Goal: Transaction & Acquisition: Download file/media

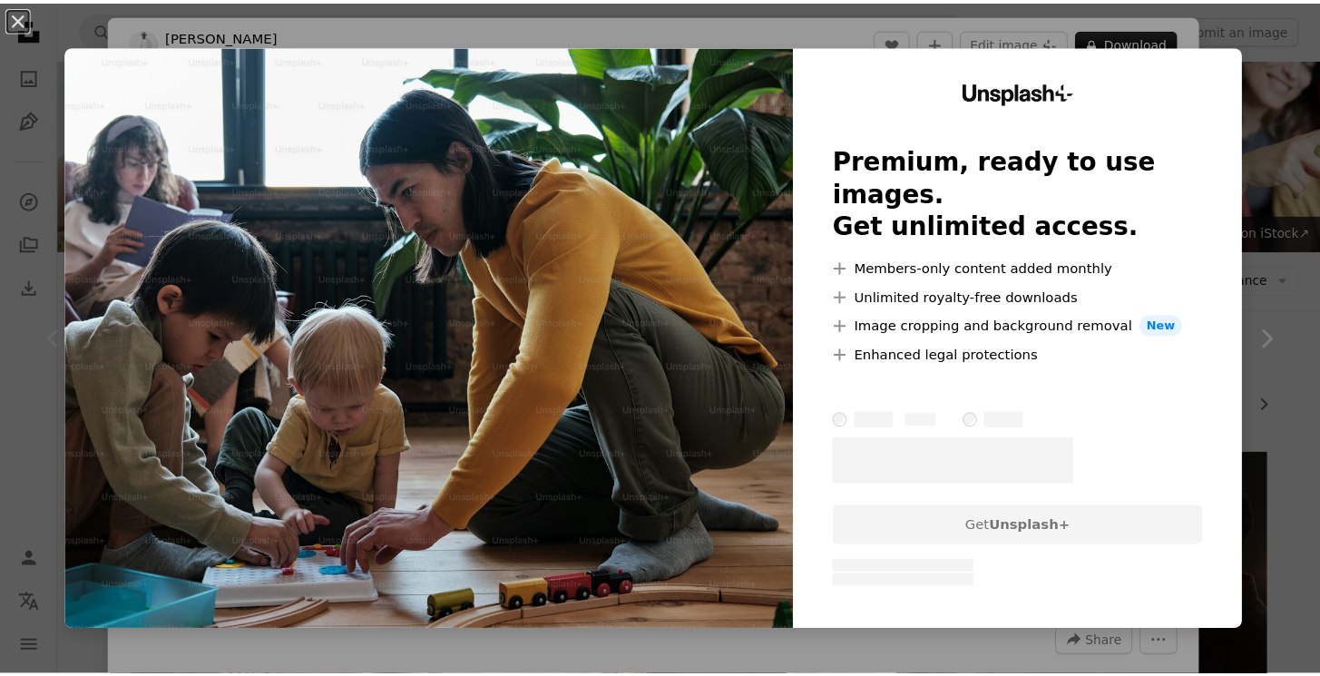
scroll to position [1176, 0]
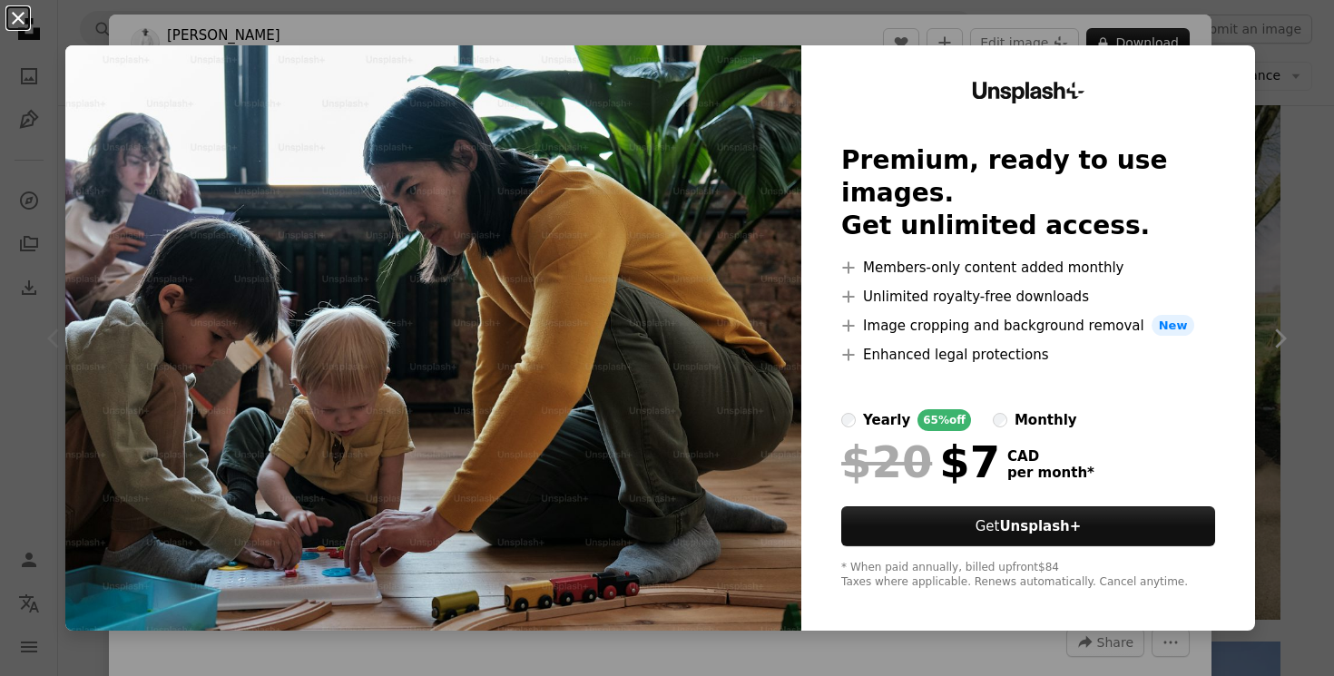
click at [18, 15] on button "An X shape" at bounding box center [18, 18] width 22 height 22
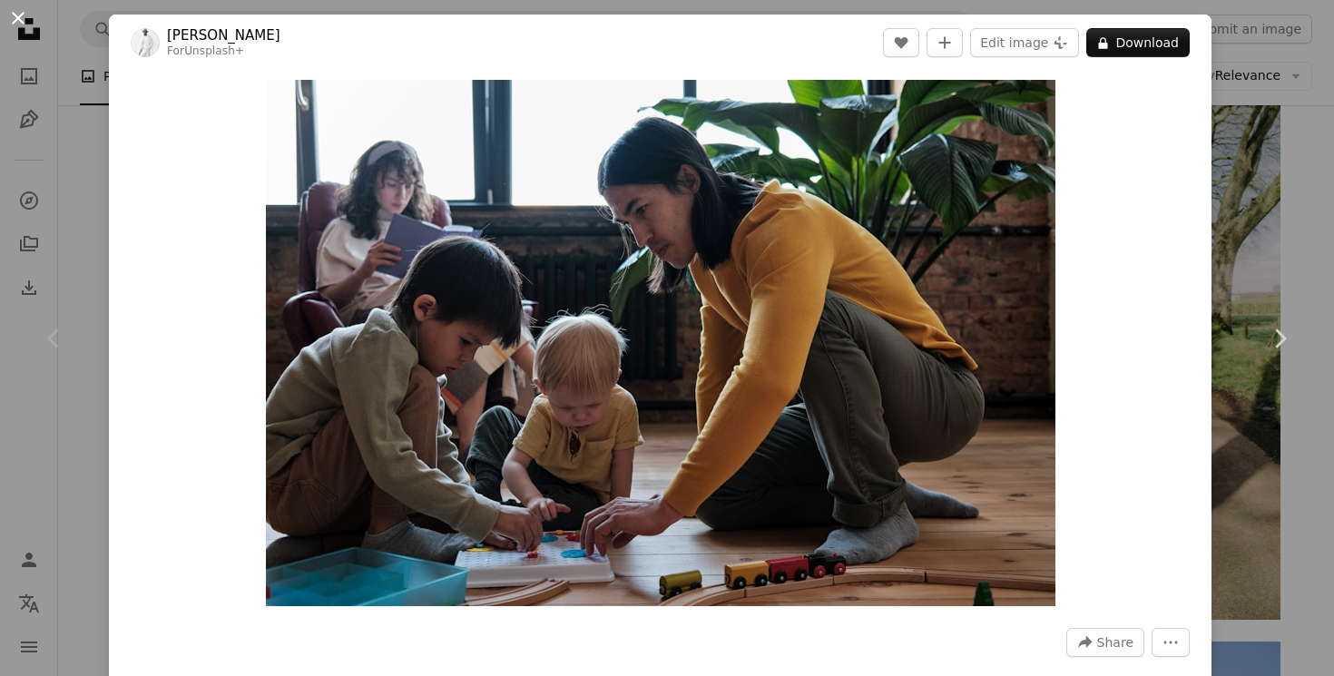
click at [17, 13] on button "An X shape" at bounding box center [18, 18] width 22 height 22
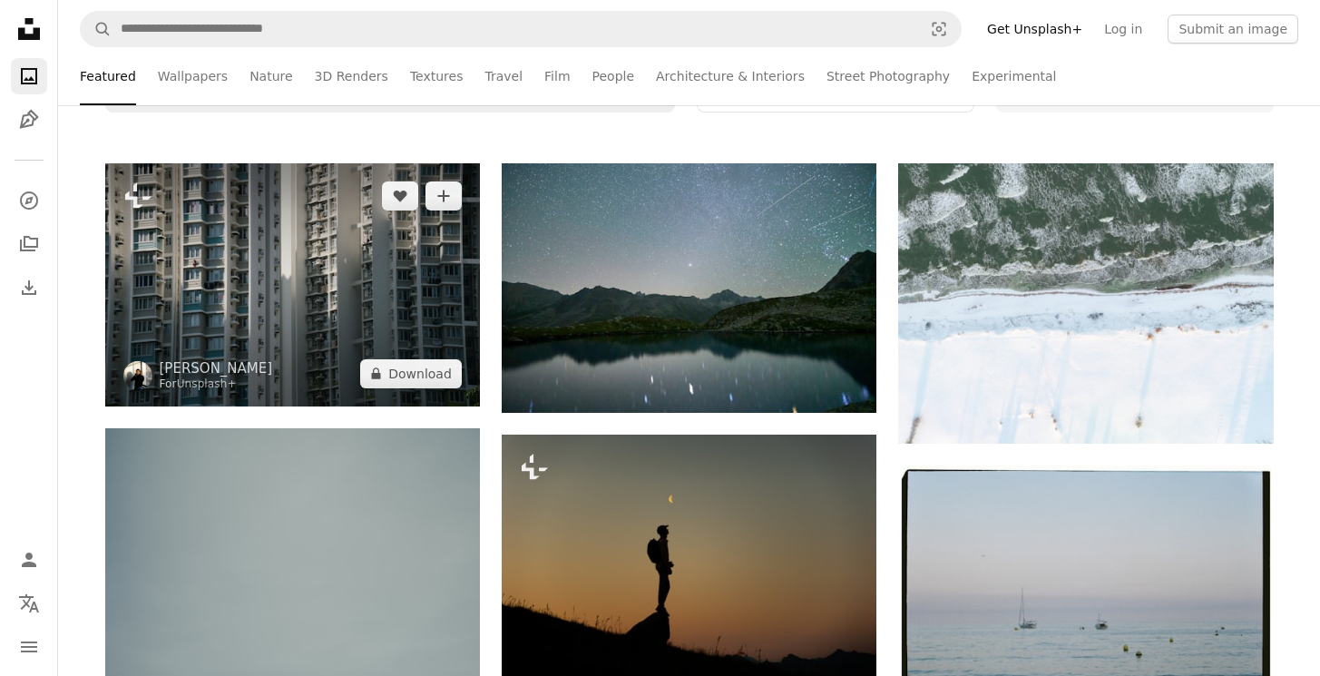
scroll to position [316, 0]
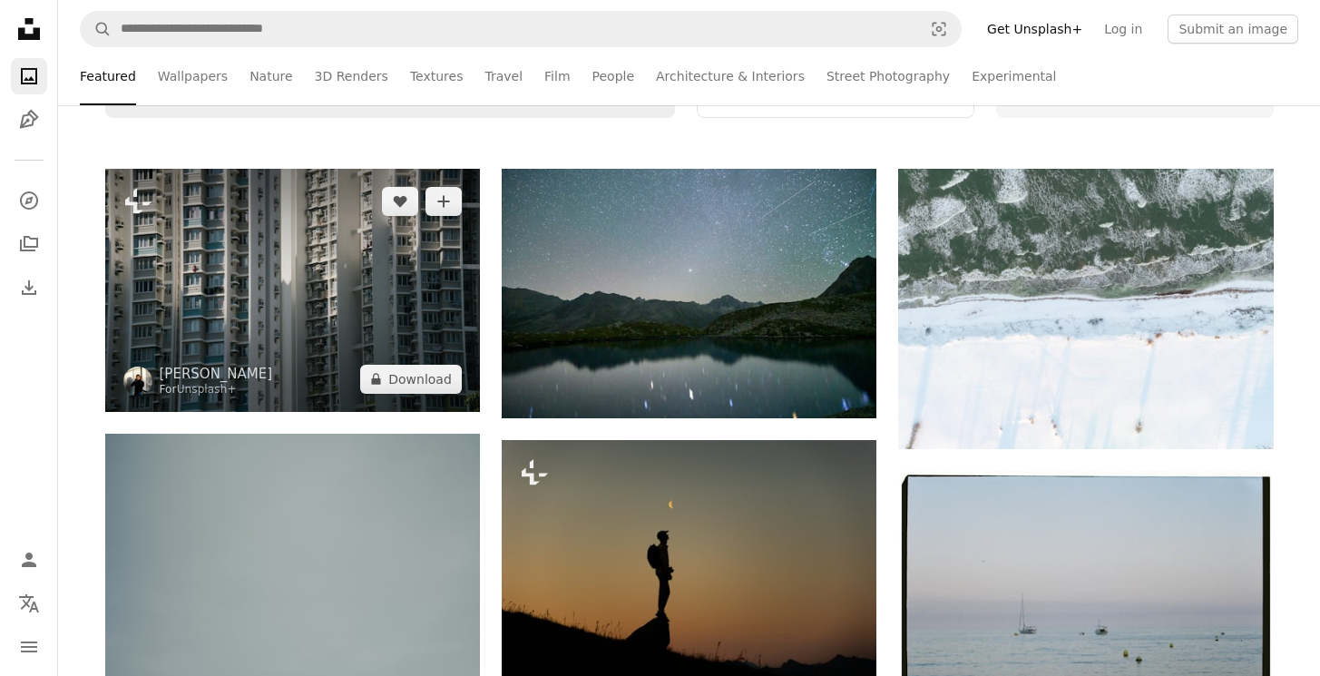
click at [339, 307] on img at bounding box center [292, 290] width 375 height 243
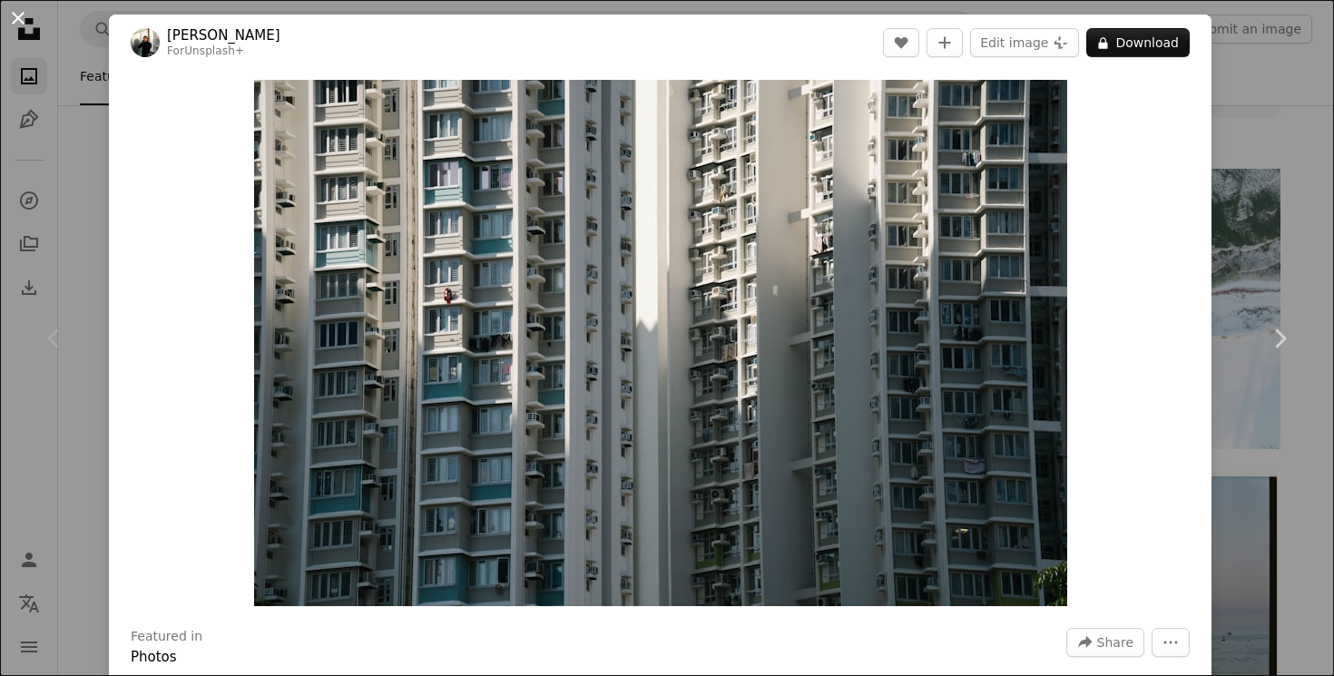
click at [18, 22] on button "An X shape" at bounding box center [18, 18] width 22 height 22
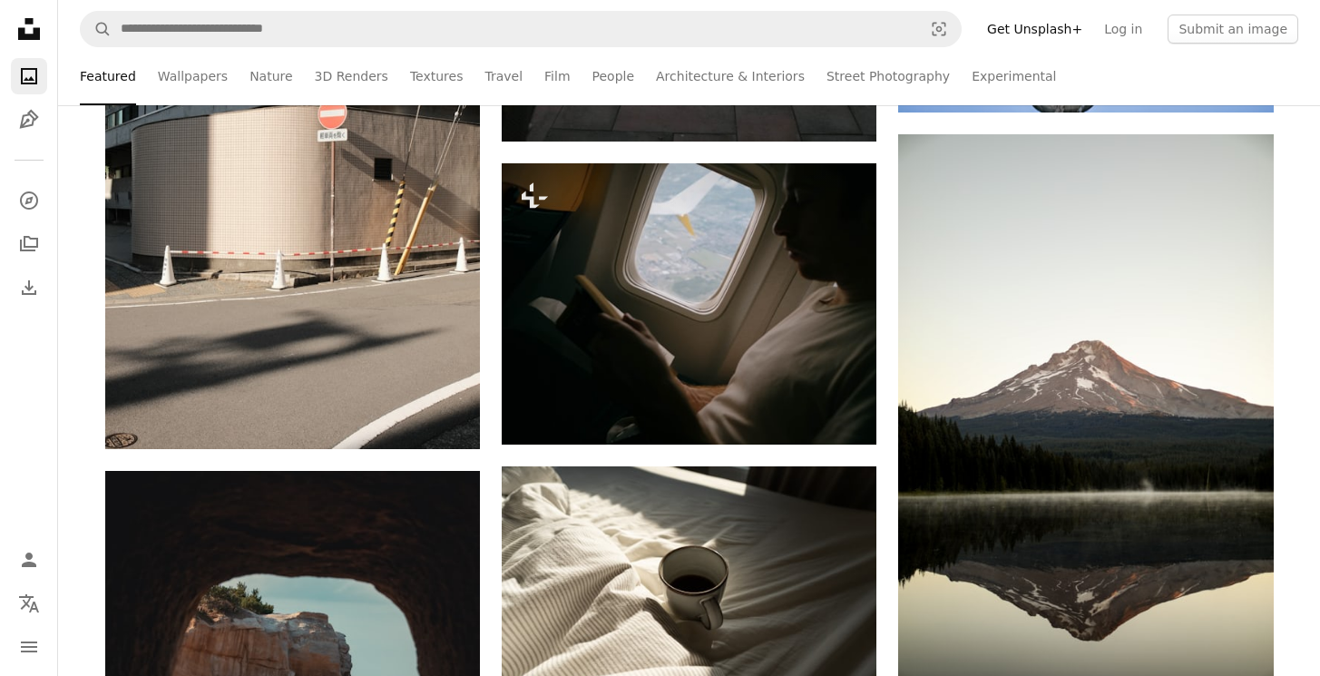
scroll to position [2553, 0]
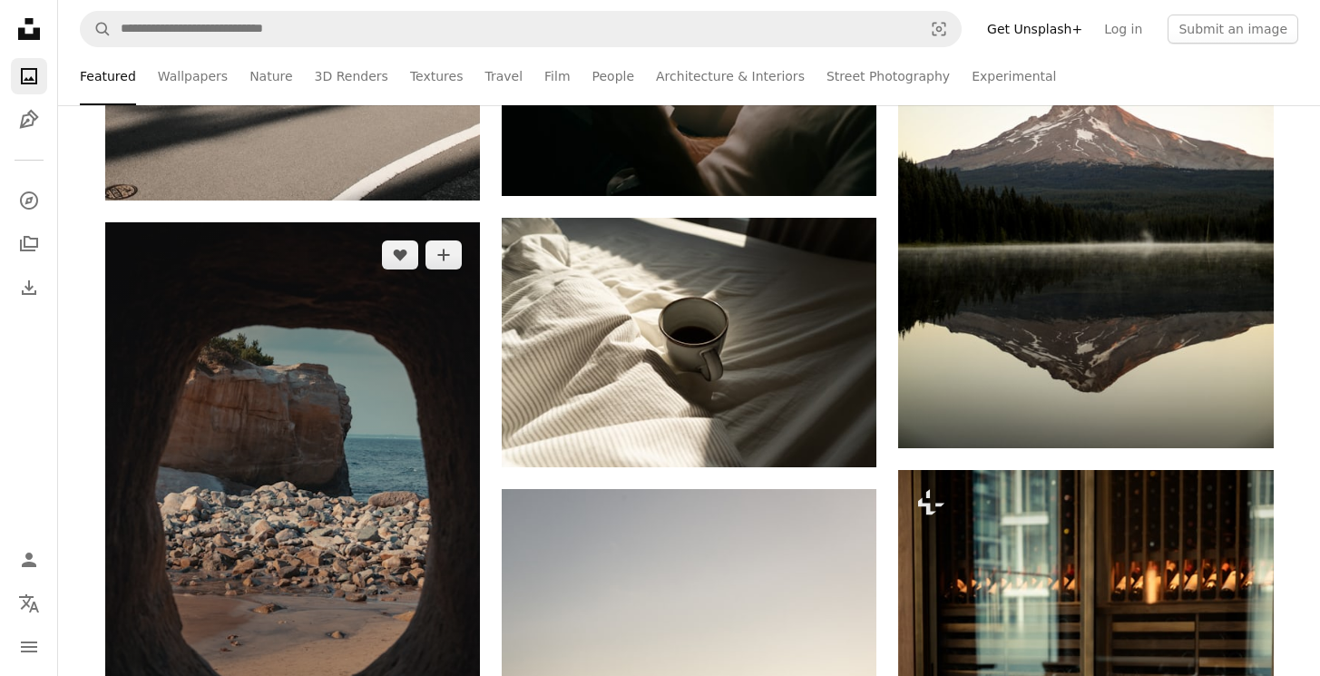
click at [384, 388] on img at bounding box center [292, 503] width 375 height 562
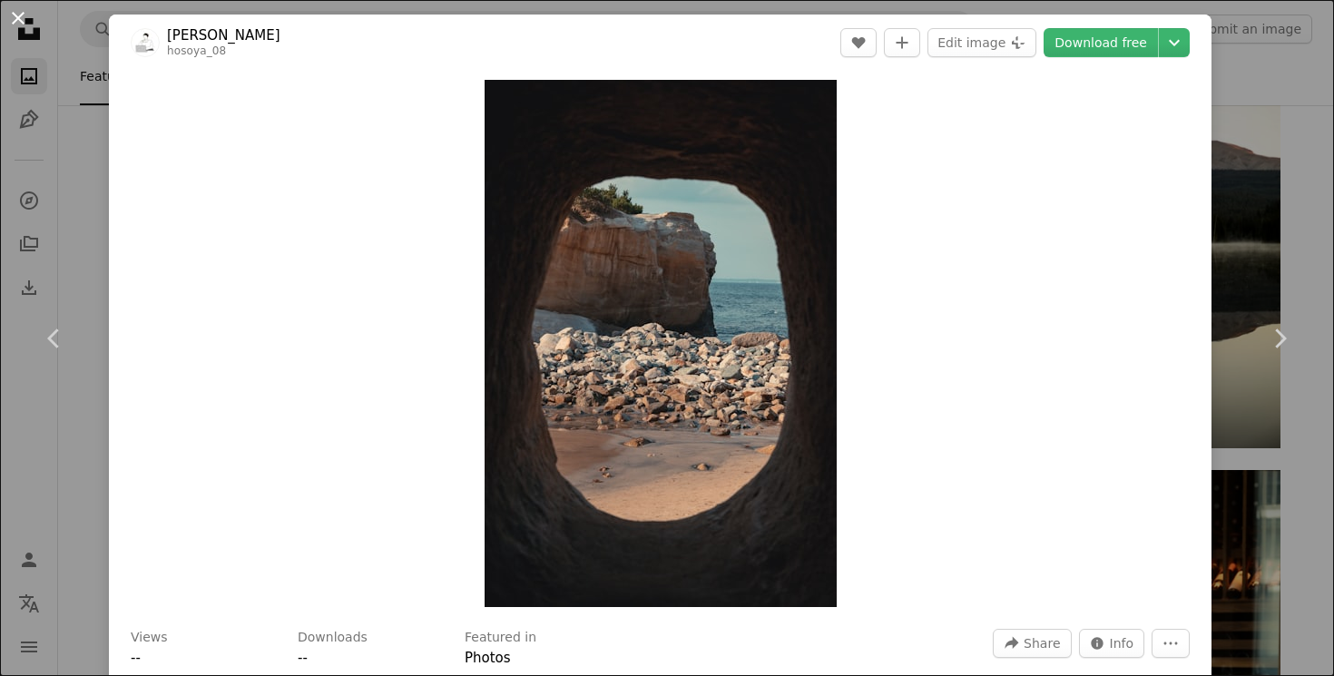
click at [23, 15] on button "An X shape" at bounding box center [18, 18] width 22 height 22
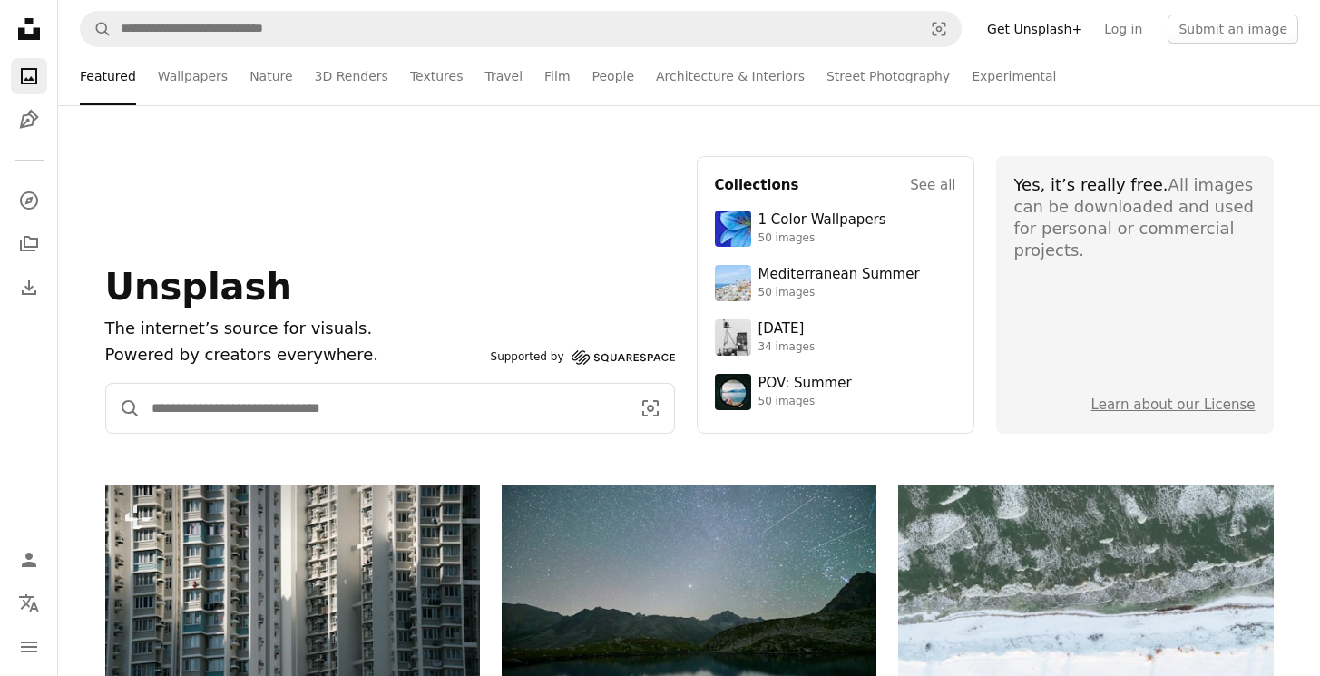
click at [324, 402] on input "Find visuals sitewide" at bounding box center [384, 408] width 486 height 49
type input "**********"
click button "A magnifying glass" at bounding box center [123, 408] width 34 height 49
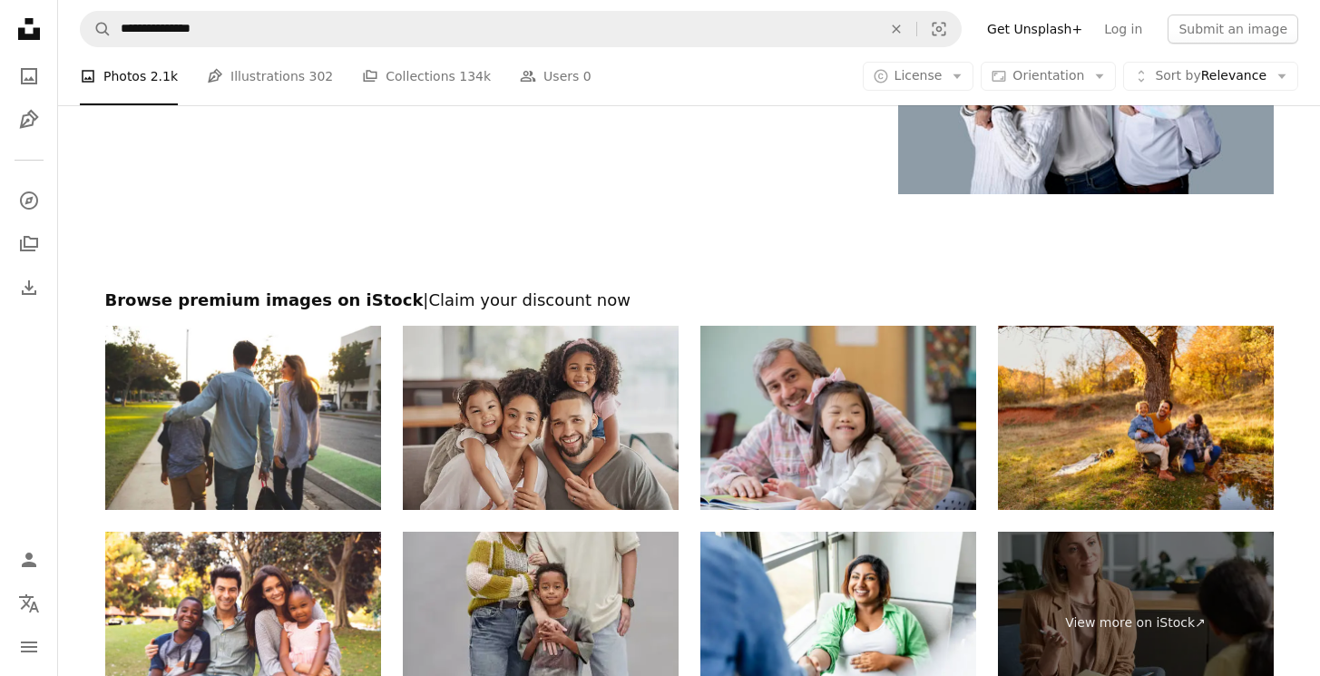
scroll to position [2790, 0]
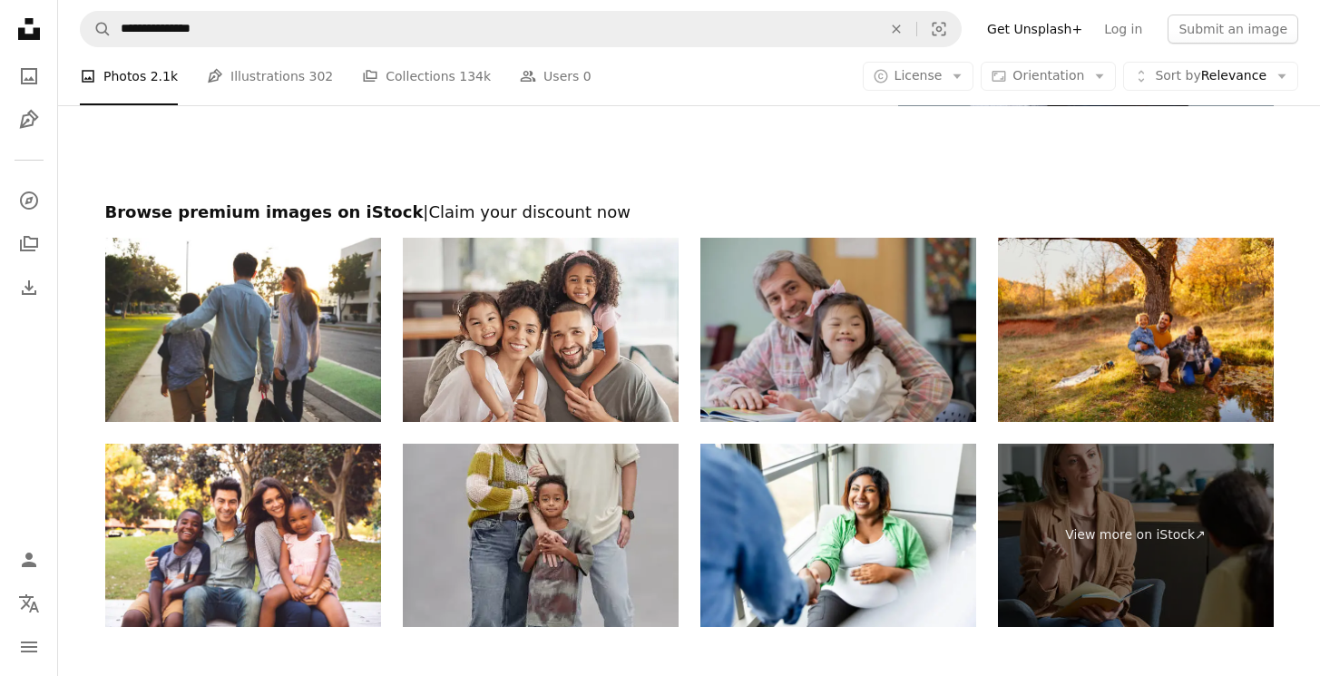
click at [784, 369] on img at bounding box center [838, 330] width 276 height 184
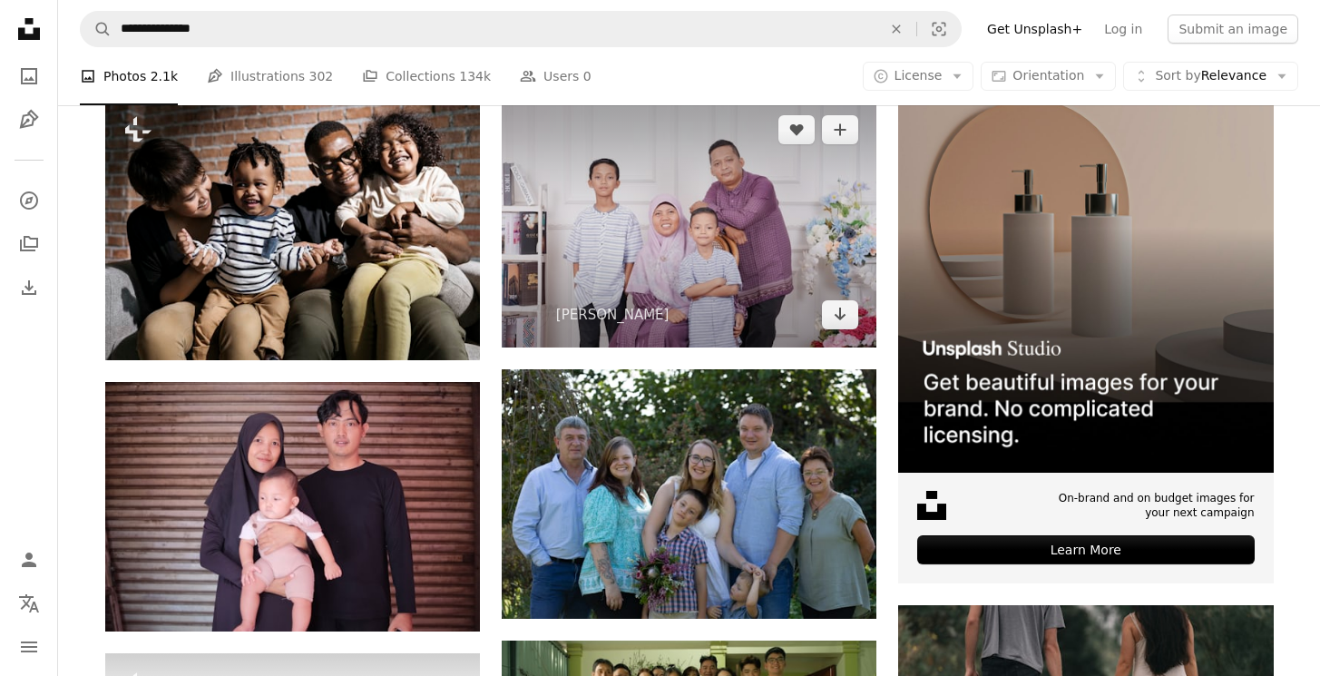
scroll to position [377, 0]
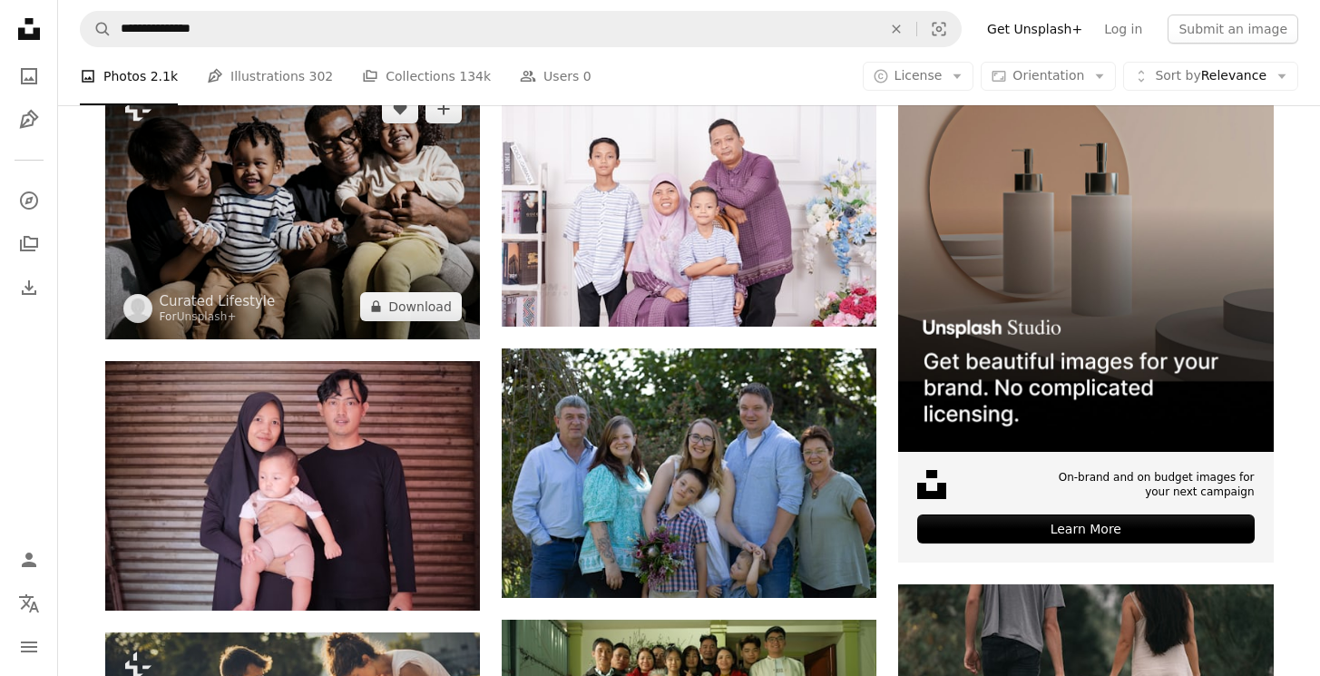
click at [329, 215] on img at bounding box center [292, 207] width 375 height 262
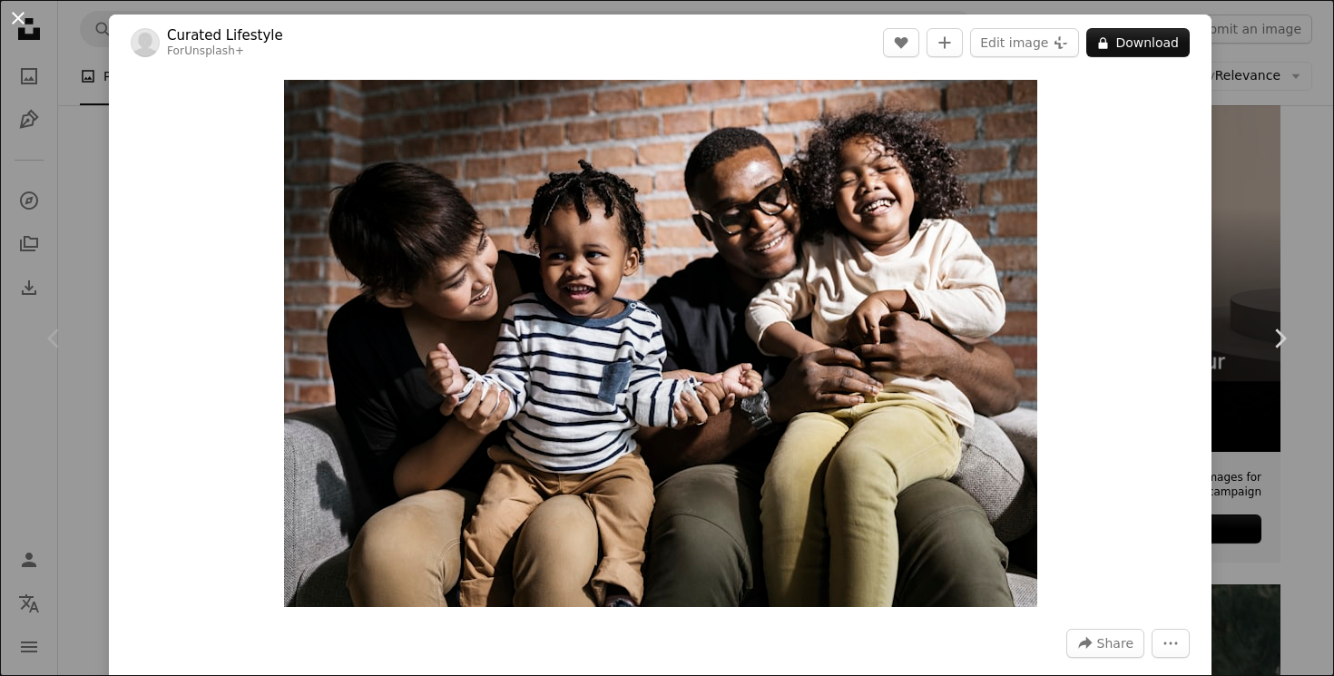
click at [20, 16] on button "An X shape" at bounding box center [18, 18] width 22 height 22
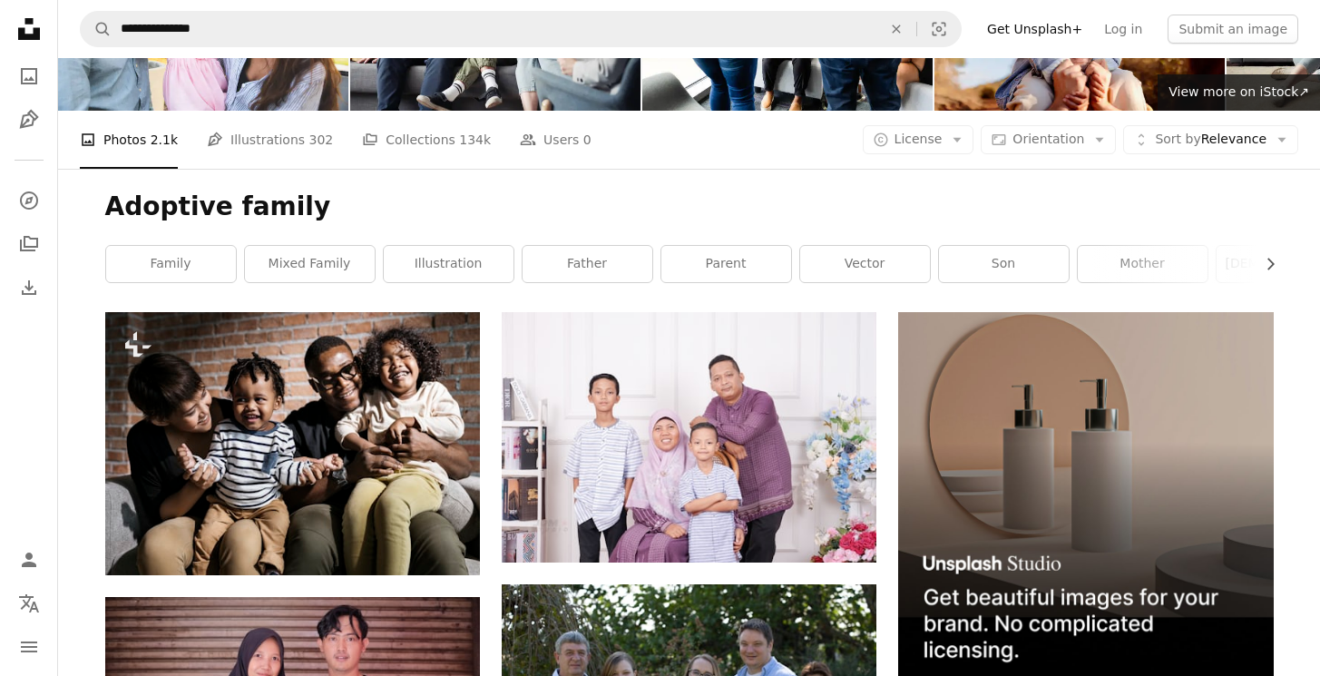
scroll to position [140, 0]
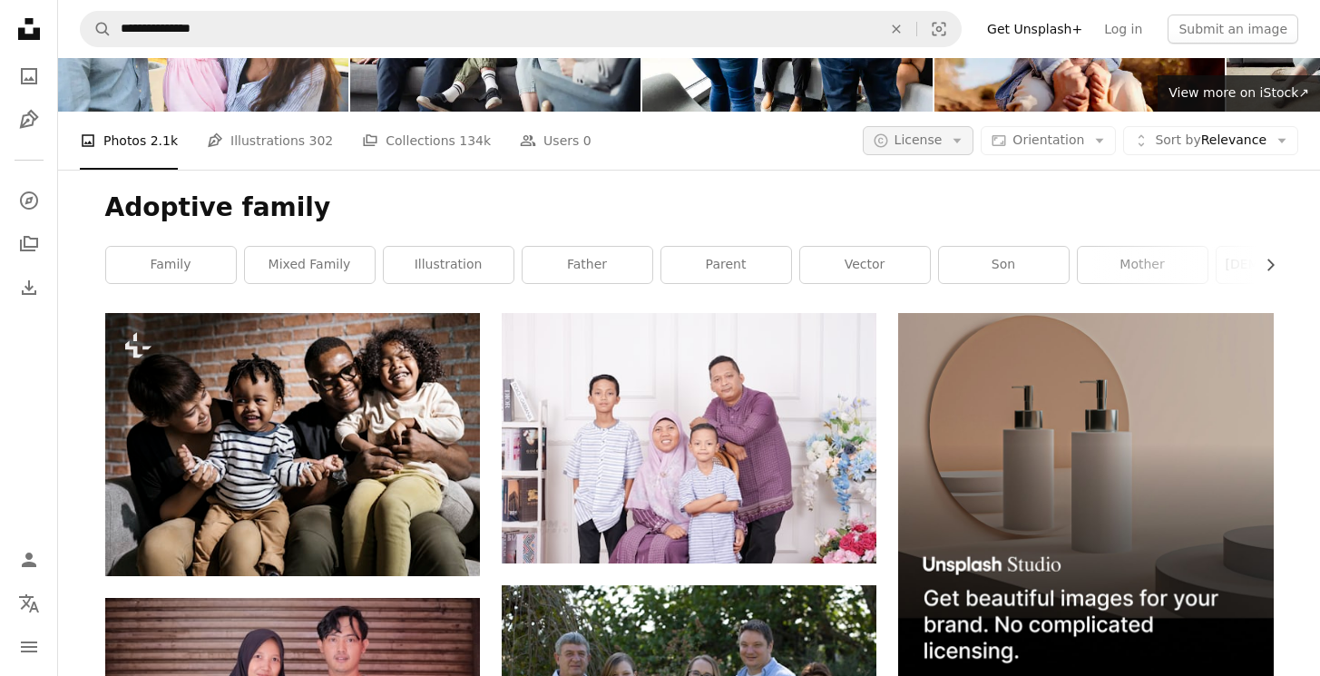
click at [965, 144] on icon "Arrow down" at bounding box center [957, 140] width 16 height 16
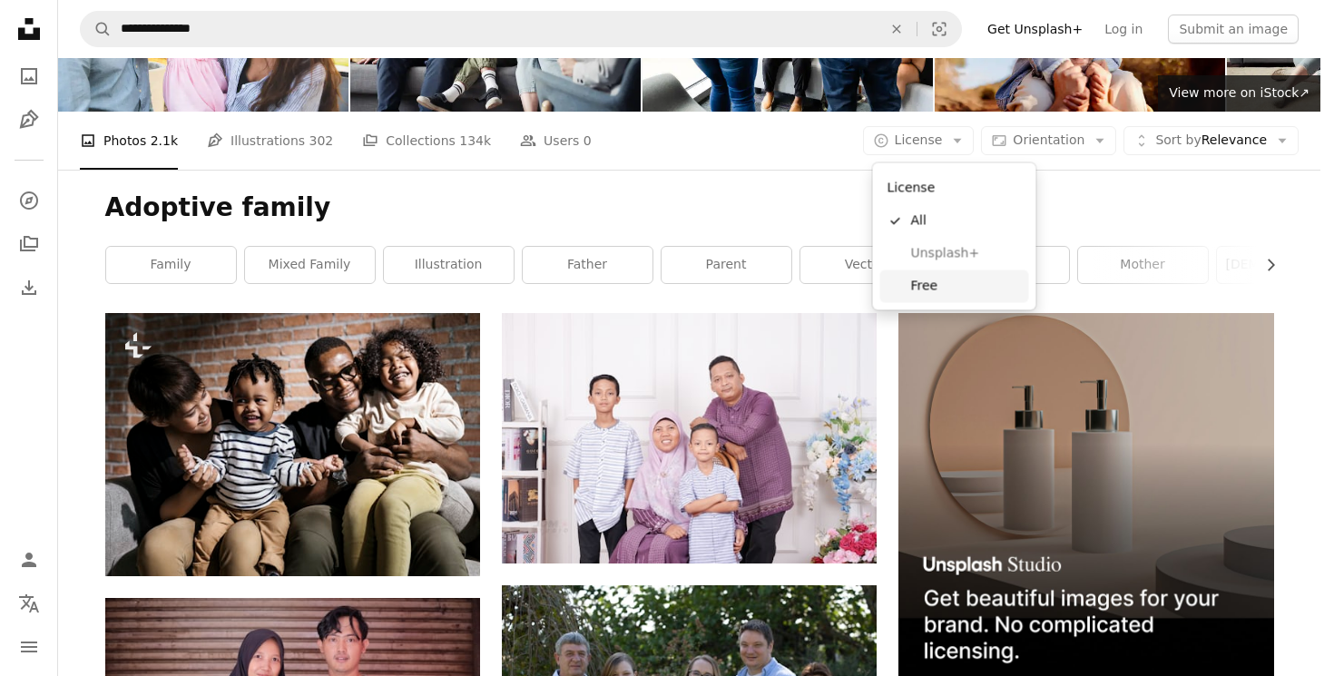
click at [933, 288] on span "Free" at bounding box center [966, 286] width 111 height 18
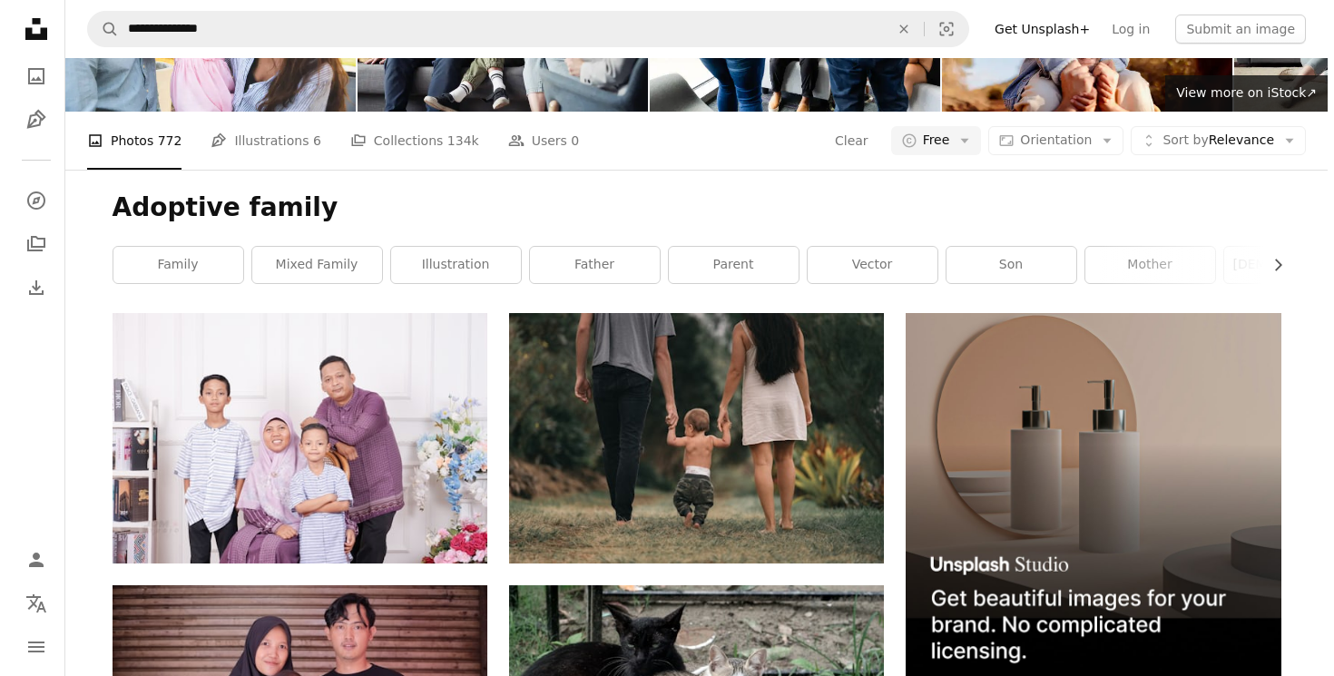
scroll to position [102, 0]
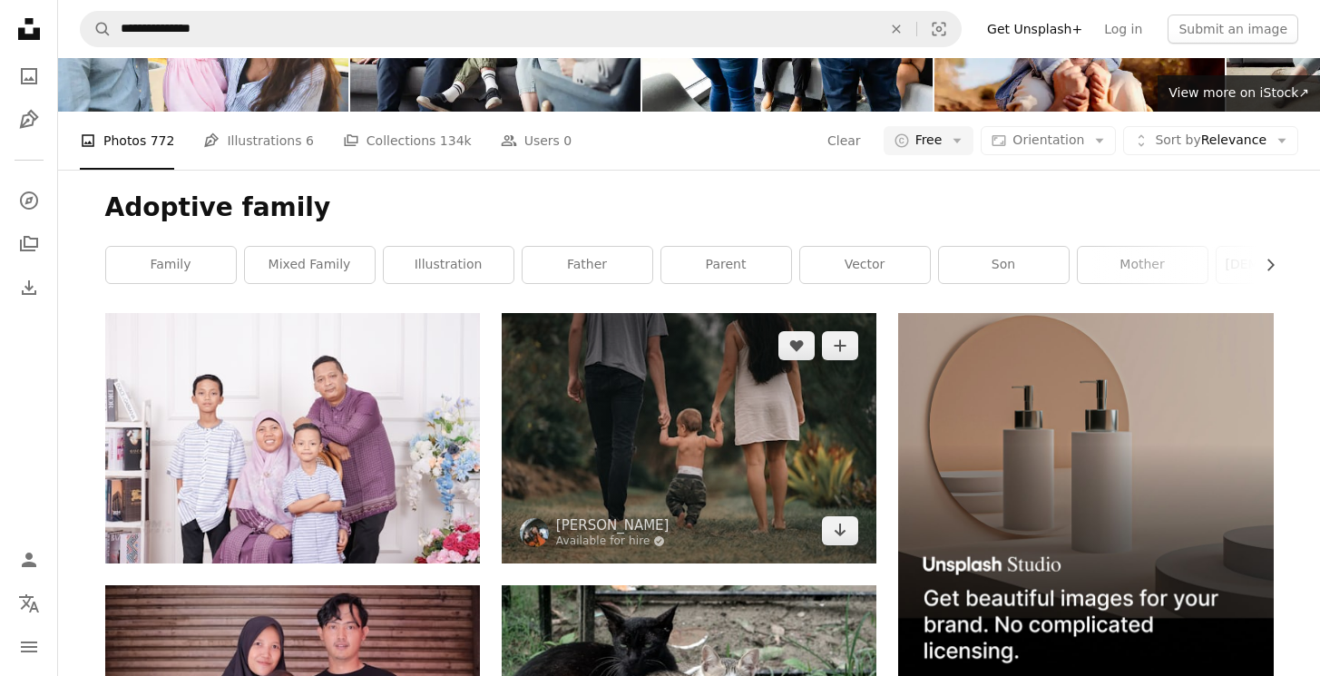
click at [658, 467] on img at bounding box center [689, 438] width 375 height 250
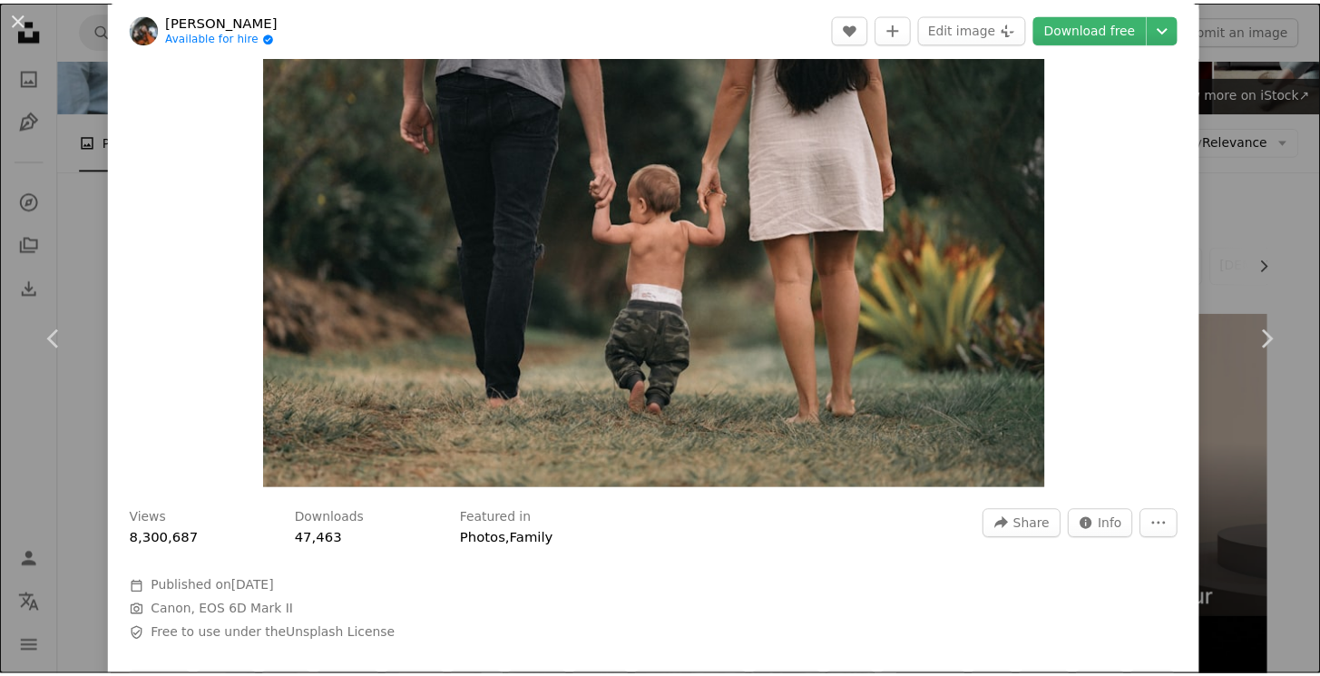
scroll to position [201, 0]
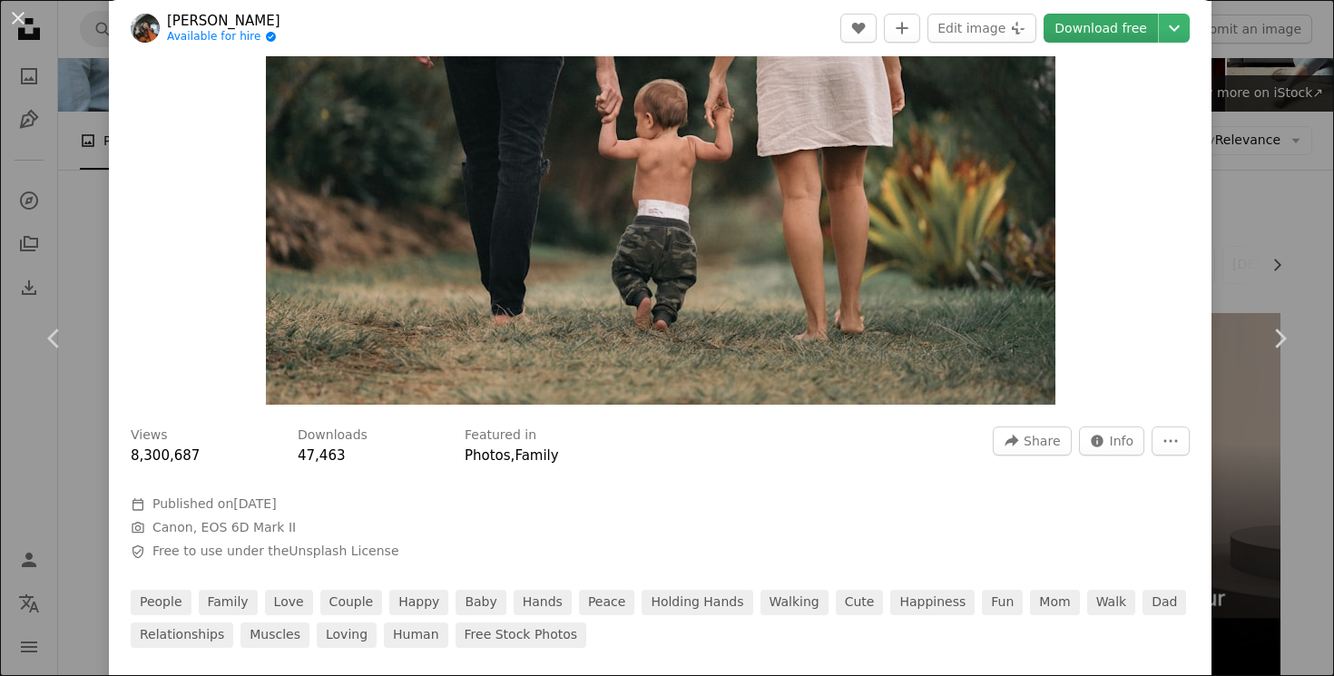
click at [1094, 32] on link "Download free" at bounding box center [1100, 28] width 114 height 29
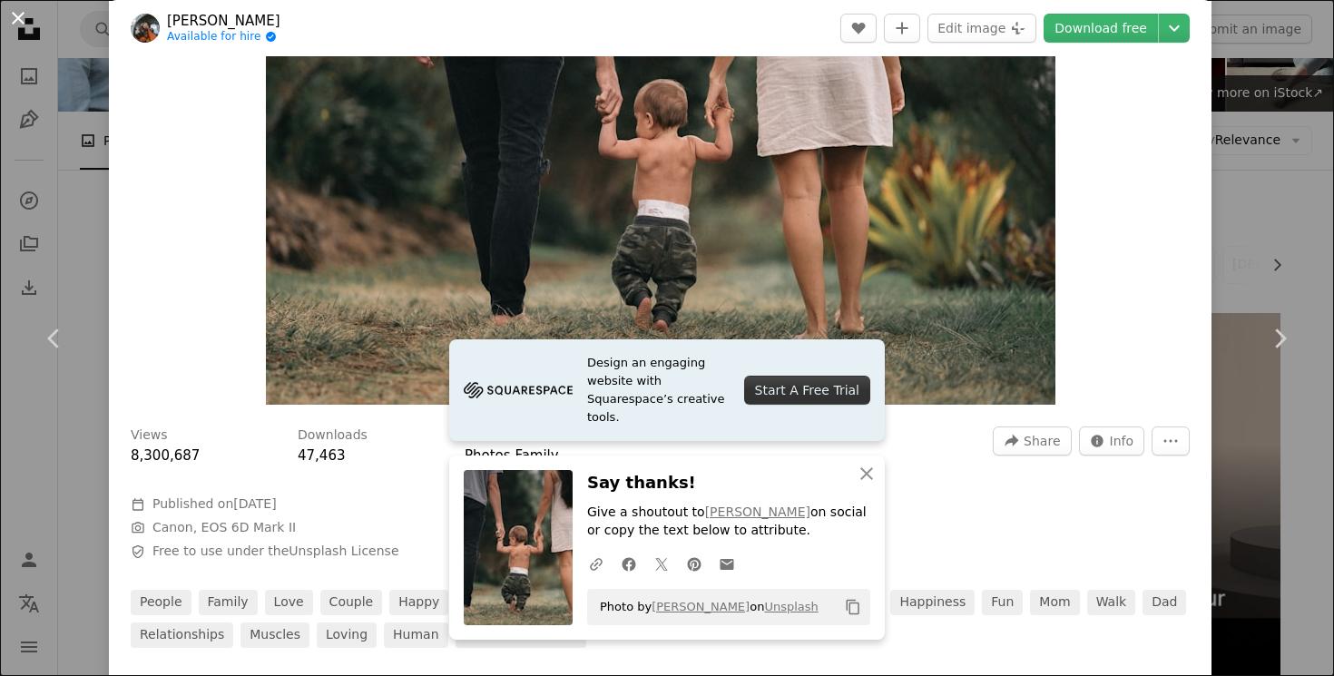
click at [21, 18] on button "An X shape" at bounding box center [18, 18] width 22 height 22
